Goal: Complete application form

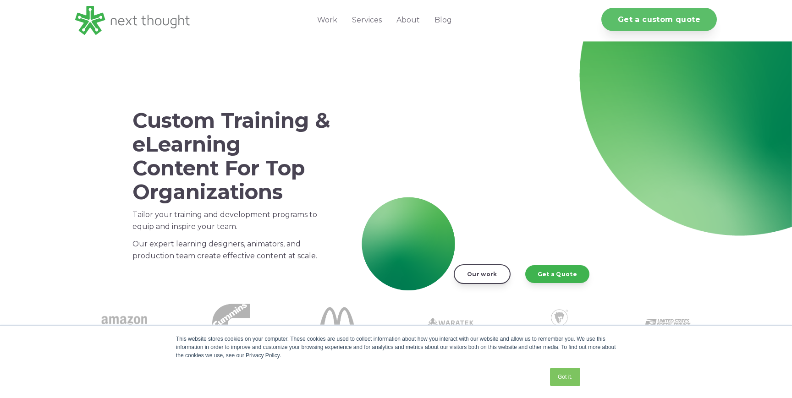
click at [637, 17] on link "Get a custom quote" at bounding box center [658, 19] width 115 height 23
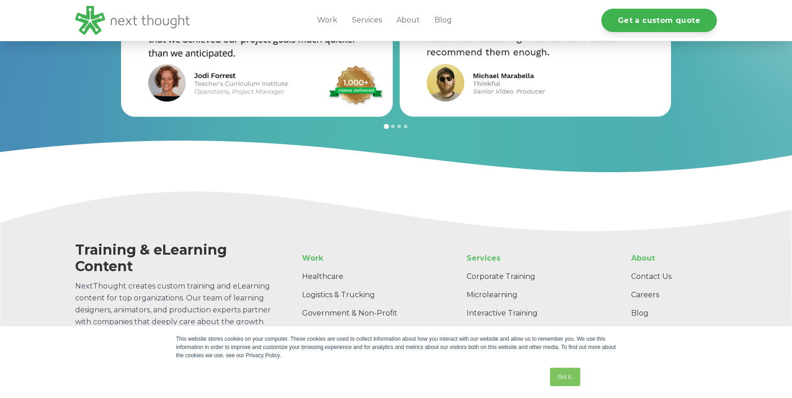
scroll to position [975, 0]
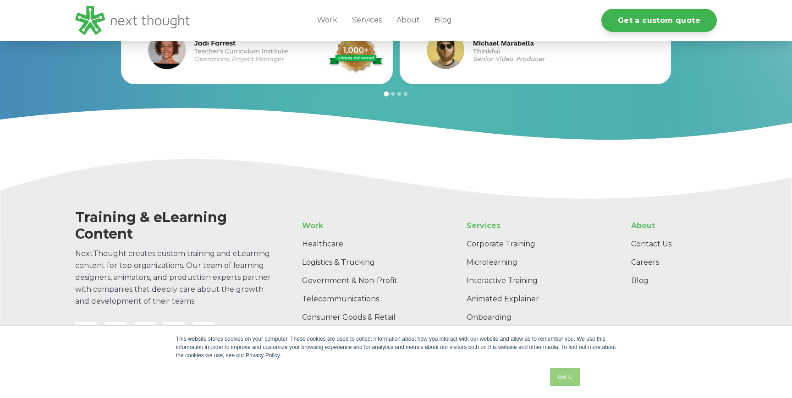
click at [564, 380] on link "Got it." at bounding box center [565, 377] width 30 height 18
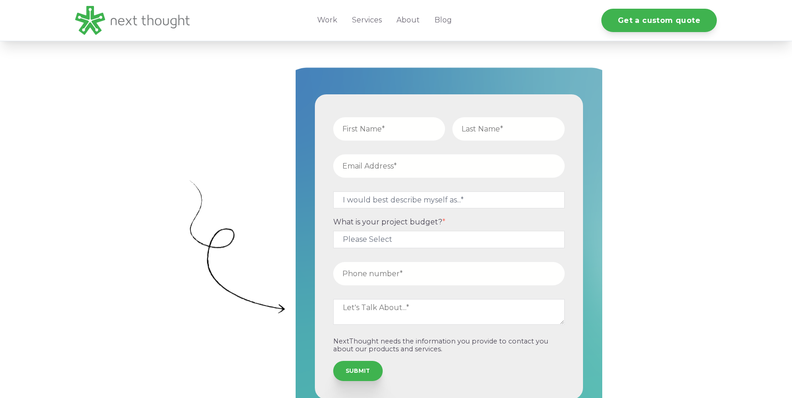
scroll to position [246, 0]
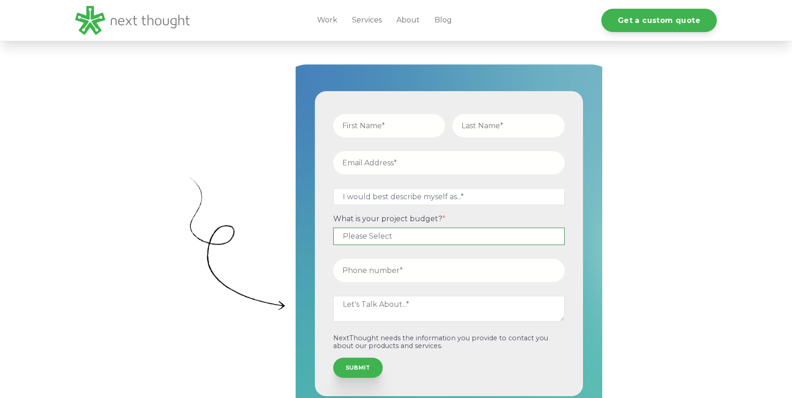
click at [466, 234] on select "Please Select $5,000 - $15,000 $15,000 - $25,000 $25,000 - $50,000 $50,000+" at bounding box center [448, 236] width 231 height 17
click at [438, 232] on select "Please Select $5,000 - $15,000 $15,000 - $25,000 $25,000 - $50,000 $50,000+" at bounding box center [448, 236] width 231 height 17
click at [383, 125] on input "text" at bounding box center [389, 125] width 112 height 23
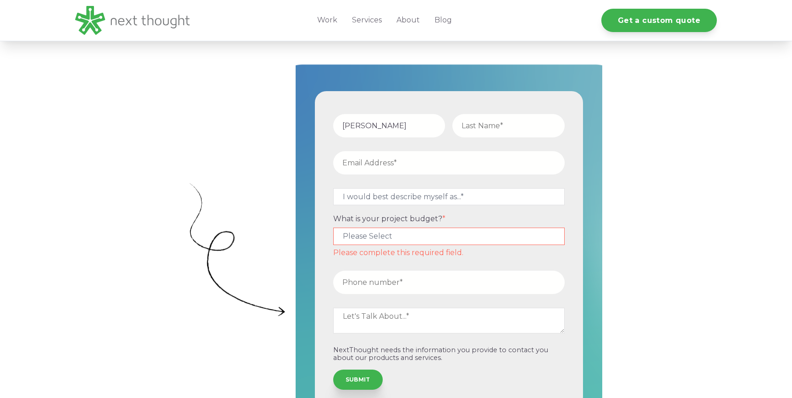
type input "Hien"
type input "Nguyen"
type input "hiennguyen@thesdetplaybook.com"
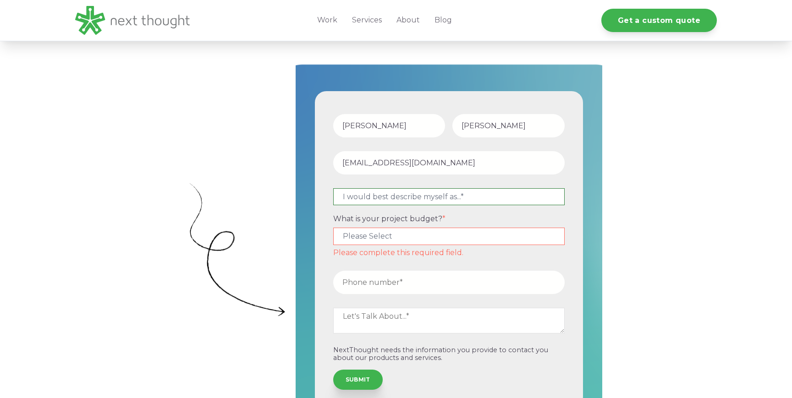
click at [352, 197] on select "I would best describe myself as...* Other I am an executive or owner of a compa…" at bounding box center [448, 196] width 231 height 17
select select "persona_3"
click at [333, 188] on select "I would best describe myself as...* Other I am an executive or owner of a compa…" at bounding box center [448, 196] width 231 height 17
click at [353, 236] on select "Please Select $5,000 - $15,000 $15,000 - $25,000 $25,000 - $50,000 $50,000+" at bounding box center [448, 236] width 231 height 17
select select "$5,000 - $15,000"
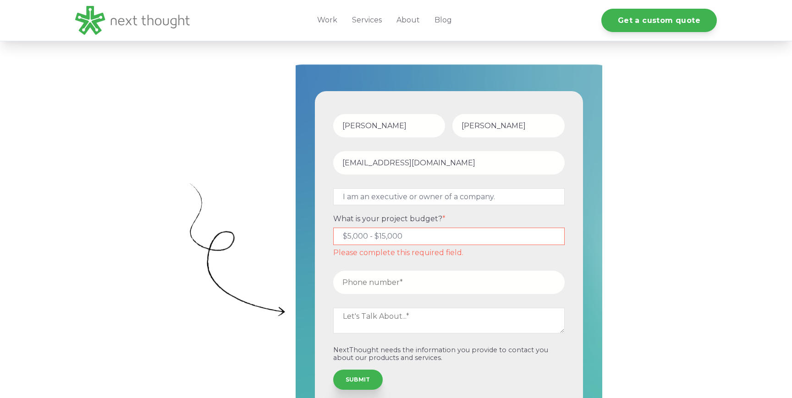
click at [333, 228] on select "Please Select $5,000 - $15,000 $15,000 - $25,000 $25,000 - $50,000 $50,000+" at bounding box center [448, 236] width 231 height 17
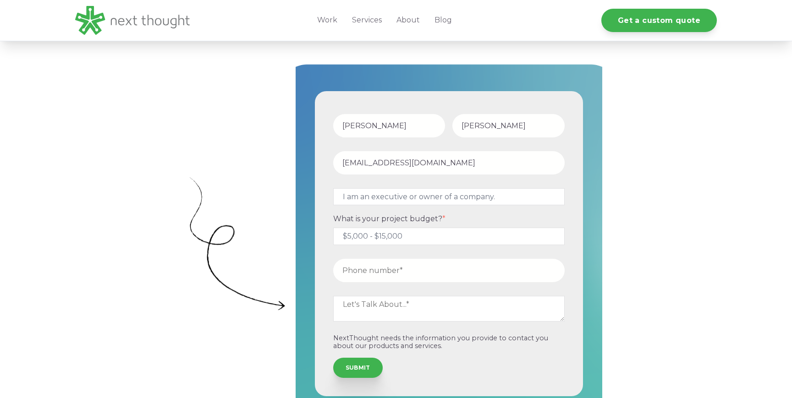
click at [351, 273] on input "tel" at bounding box center [448, 270] width 231 height 23
click at [374, 263] on input "tel" at bounding box center [448, 270] width 231 height 23
paste input "4085932203"
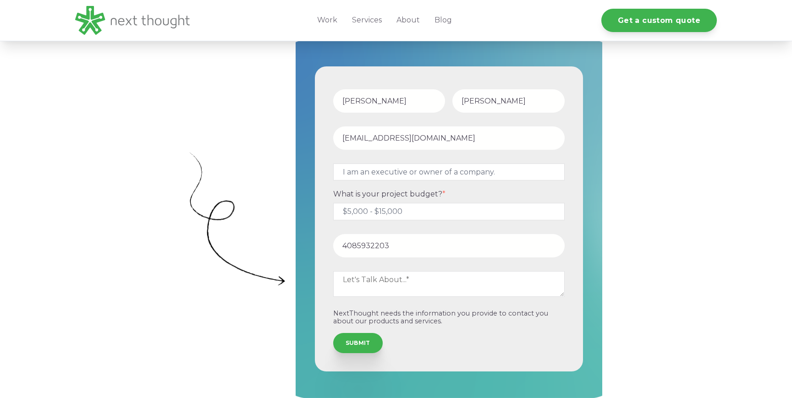
scroll to position [276, 0]
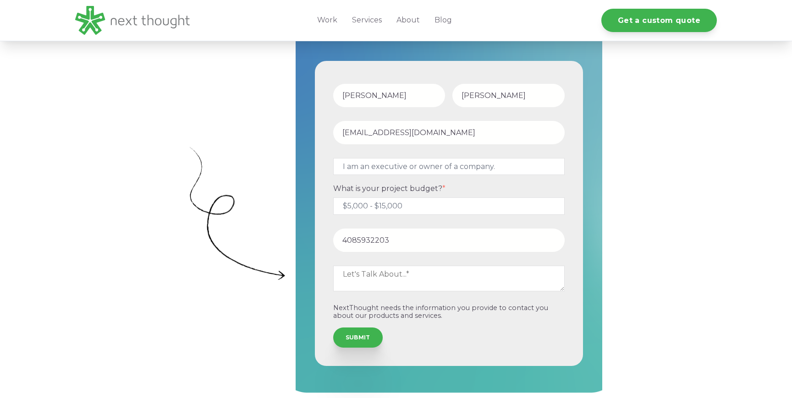
type input "4085932203"
click at [379, 281] on textarea at bounding box center [448, 279] width 231 height 26
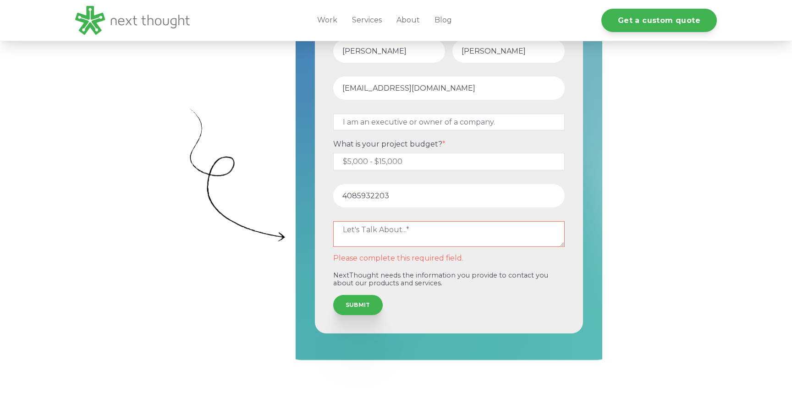
scroll to position [315, 0]
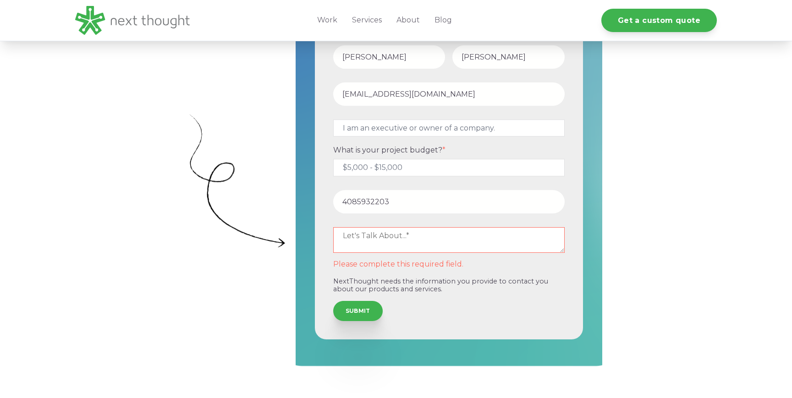
click at [367, 232] on textarea at bounding box center [448, 240] width 231 height 26
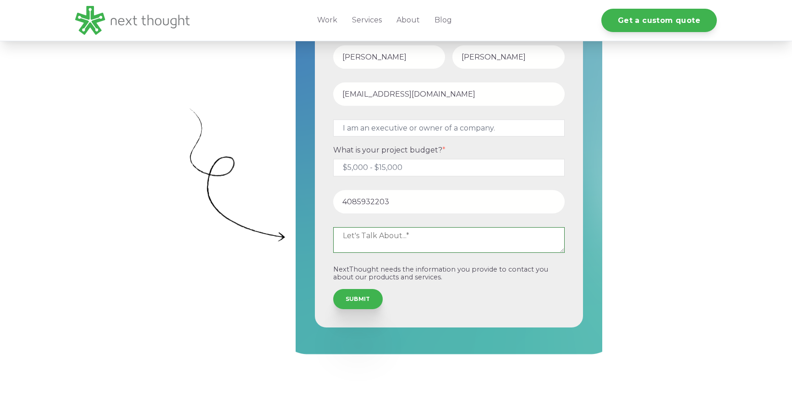
click at [400, 237] on textarea at bounding box center [448, 240] width 231 height 26
paste textarea "1. Course Overview "The Three-Stage Interview Masterclass" is a premium, high-v…"
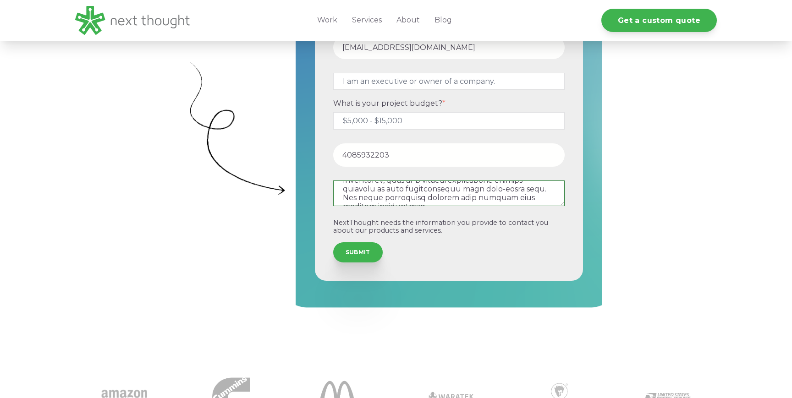
scroll to position [651, 0]
drag, startPoint x: 564, startPoint y: 206, endPoint x: 546, endPoint y: 354, distance: 149.5
click at [546, 355] on div "Hien Nguyen hiennguyen@thesdetplaybook.com I would best describe myself as...* …" at bounding box center [396, 153] width 792 height 441
click at [564, 205] on textarea at bounding box center [448, 194] width 231 height 26
drag, startPoint x: 561, startPoint y: 205, endPoint x: 558, endPoint y: 299, distance: 93.6
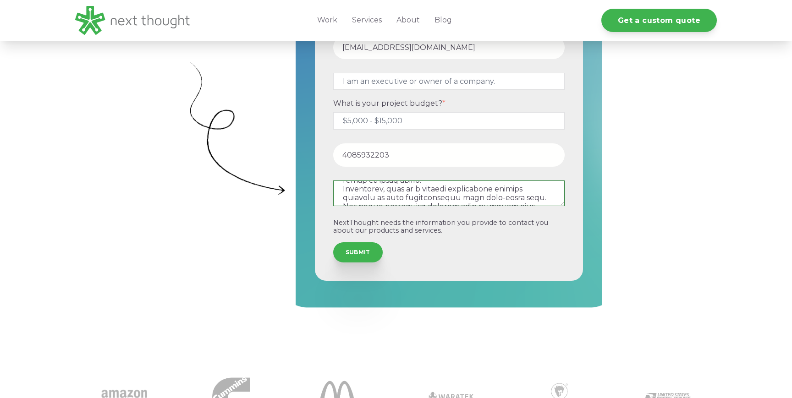
click at [558, 299] on div "Hien Nguyen hiennguyen@thesdetplaybook.com I would best describe myself as...* …" at bounding box center [449, 128] width 307 height 363
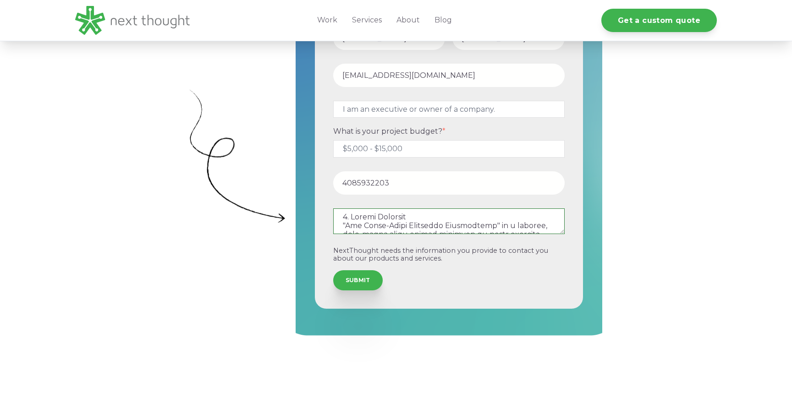
click at [425, 231] on textarea at bounding box center [448, 221] width 231 height 26
type textarea "1. Course Overview "The Three-Stage Interview Masterclass" is a premium, high-v…"
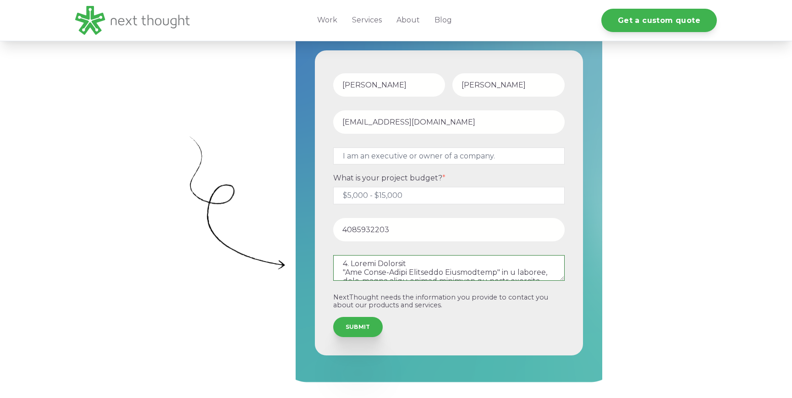
scroll to position [344, 0]
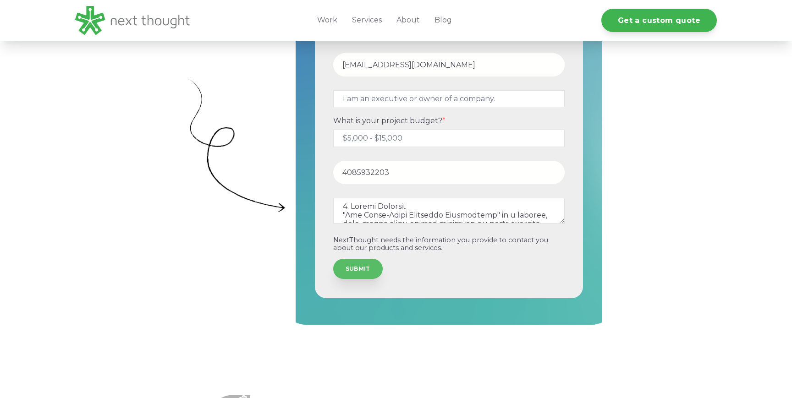
click at [360, 269] on input "SUBMIT" at bounding box center [357, 269] width 49 height 20
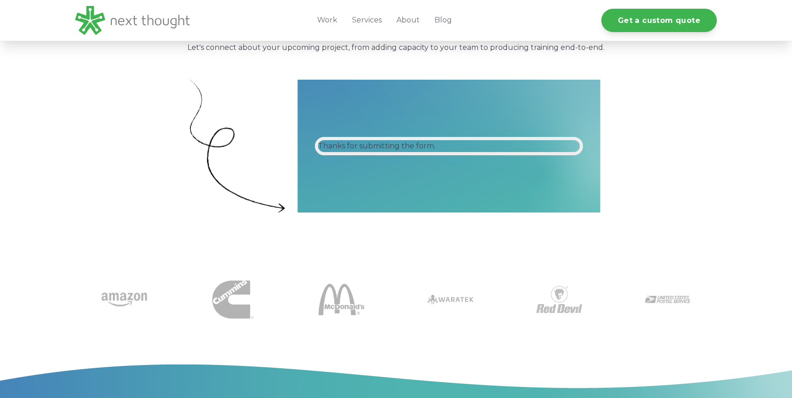
click at [414, 144] on div "Thanks for submitting the form." at bounding box center [449, 146] width 262 height 12
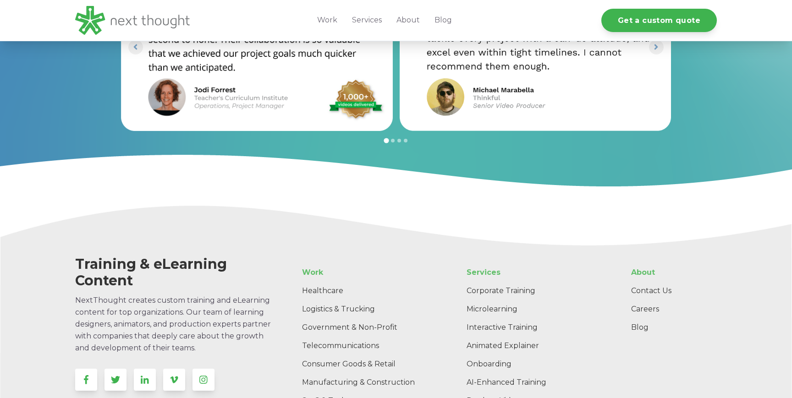
scroll to position [698, 0]
